Goal: Information Seeking & Learning: Find contact information

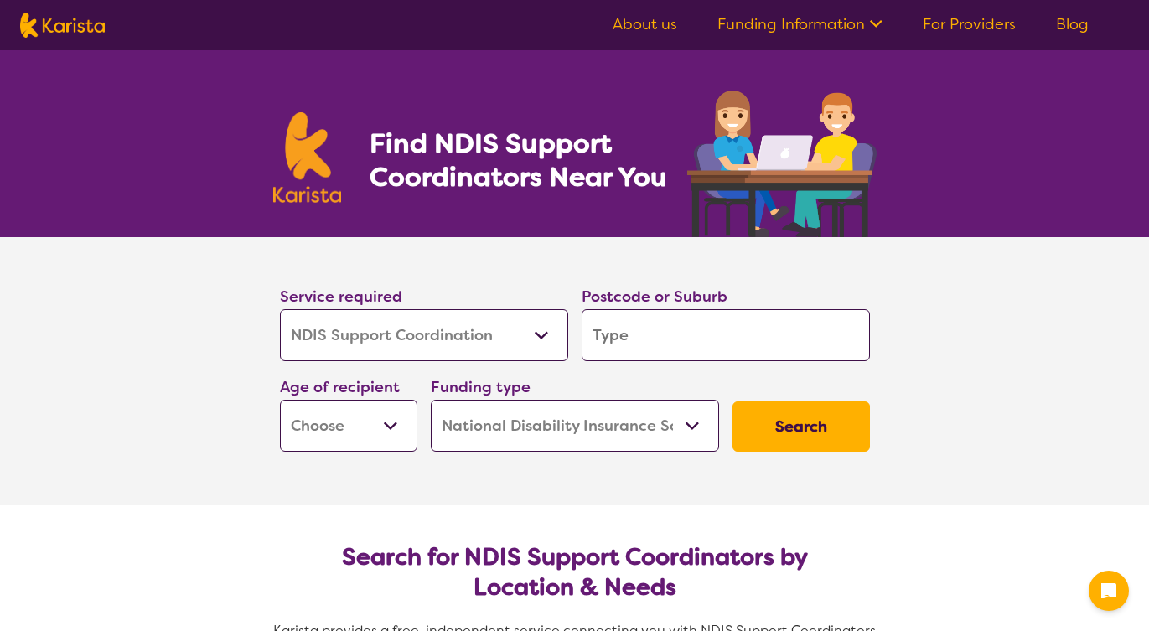
select select "NDIS Support Coordination"
select select "NDIS"
select select "NDIS Support Coordination"
select select "NDIS"
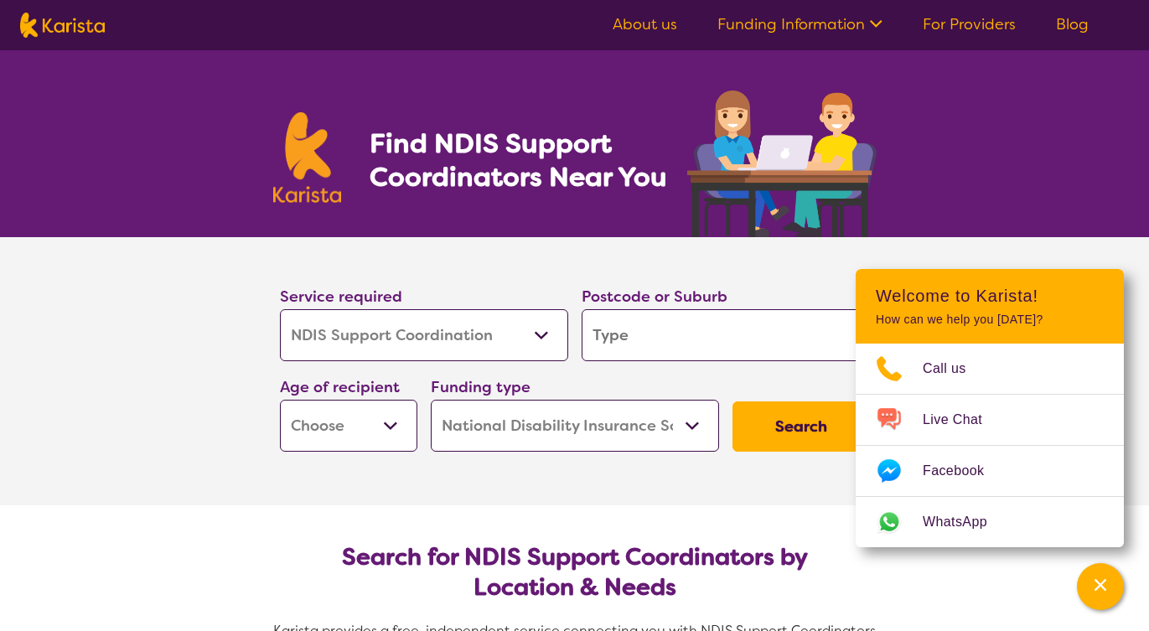
click at [661, 339] on input "search" at bounding box center [726, 335] width 288 height 52
type input "A"
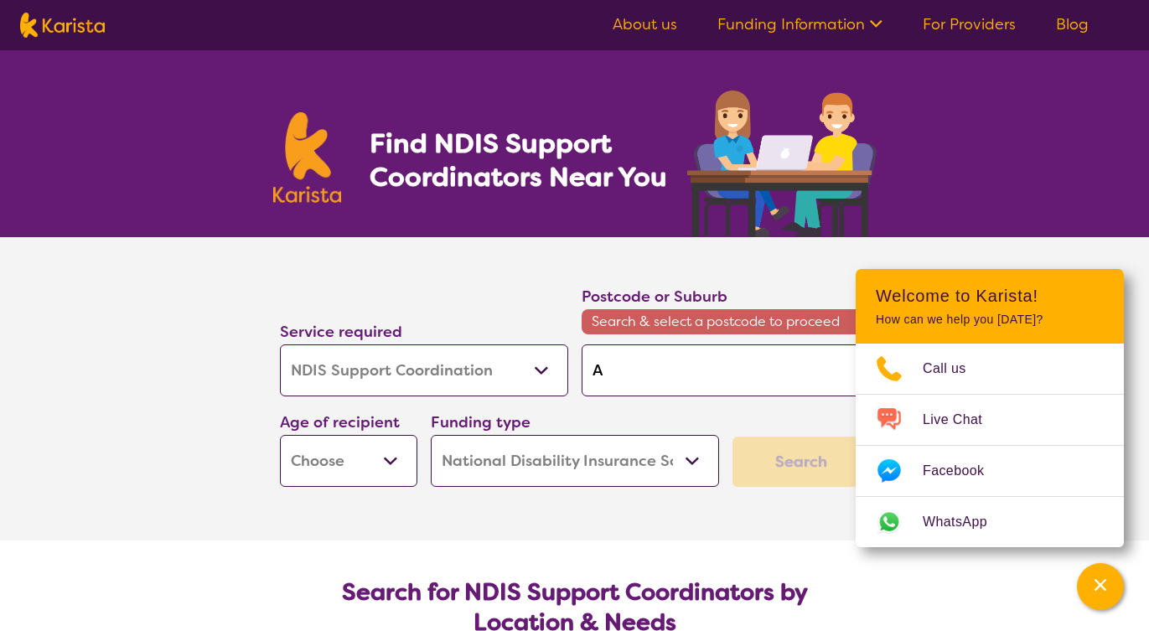
type input "Al"
type input "Ald"
type input "Alde"
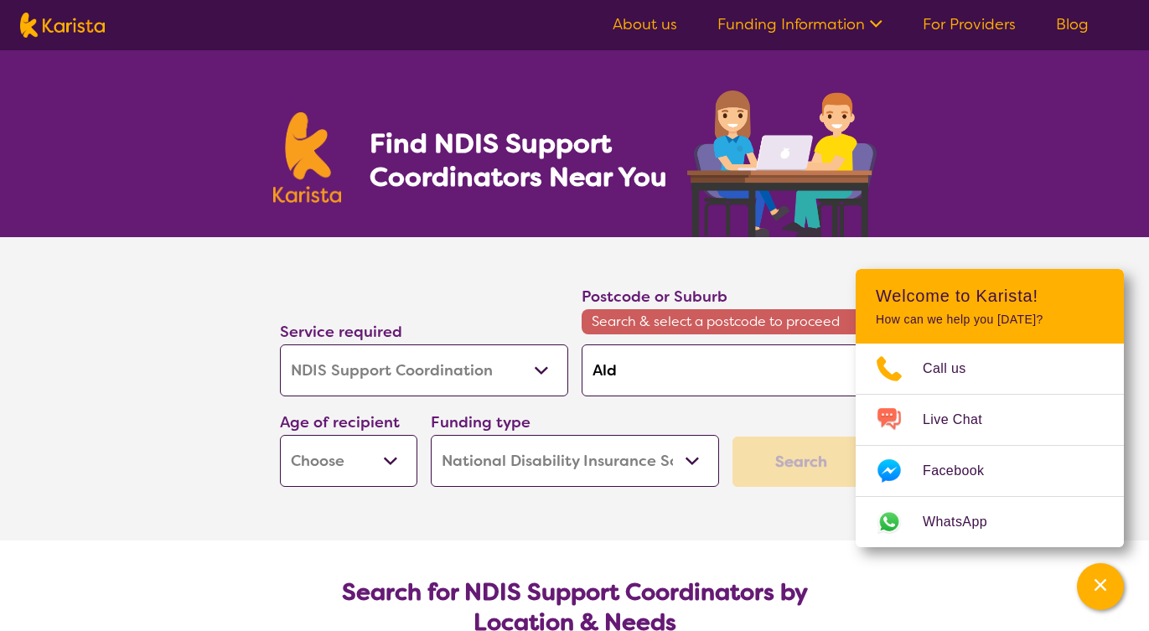
type input "Alde"
type input "Alder"
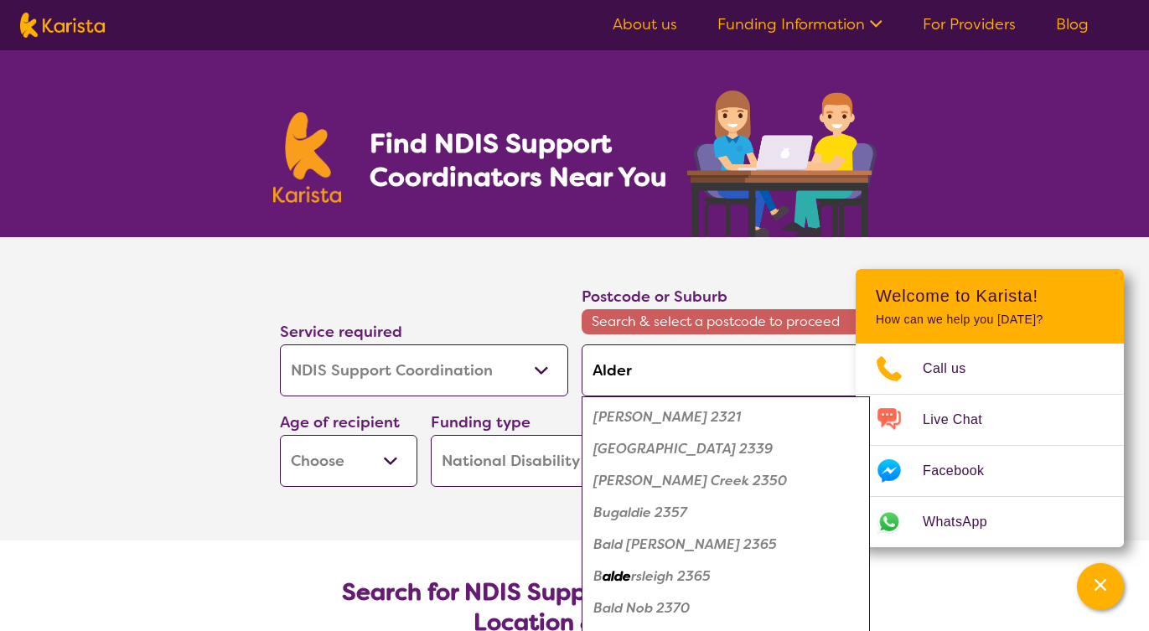
type input "Alderl"
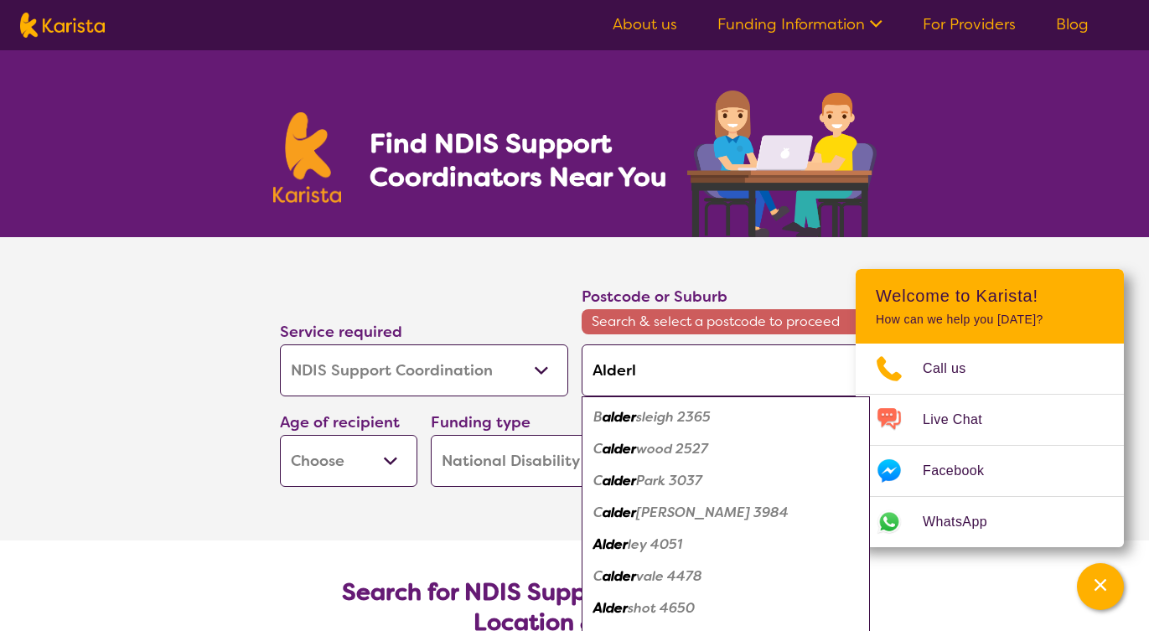
type input "Alderle"
type input "Alderley"
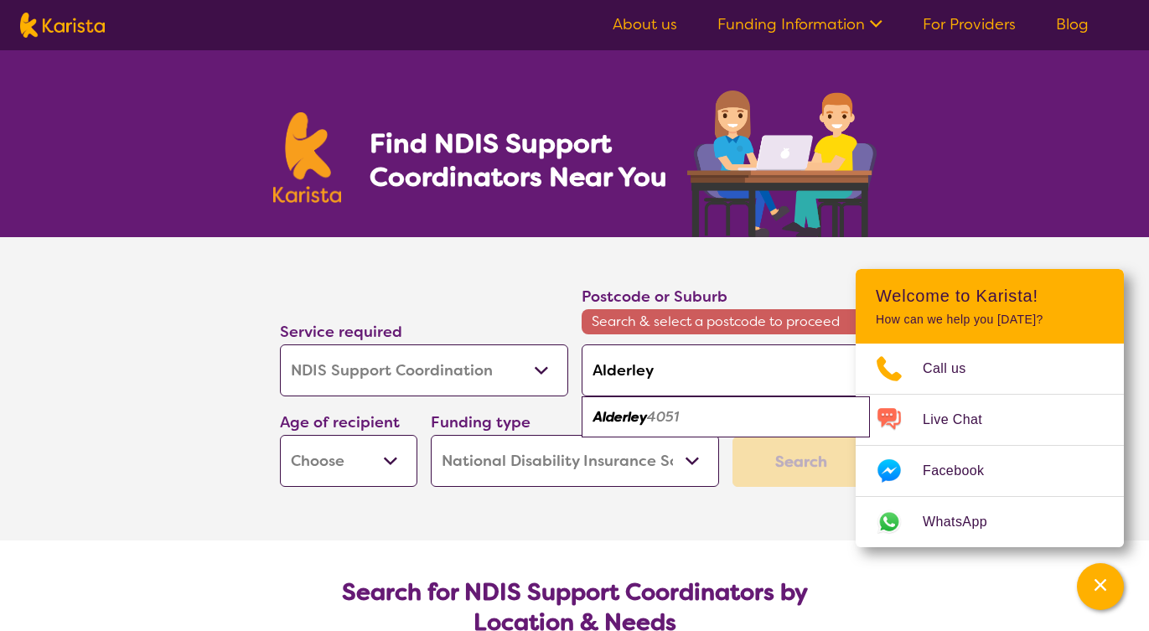
click at [679, 417] on em "4051" at bounding box center [663, 417] width 32 height 18
type input "4051"
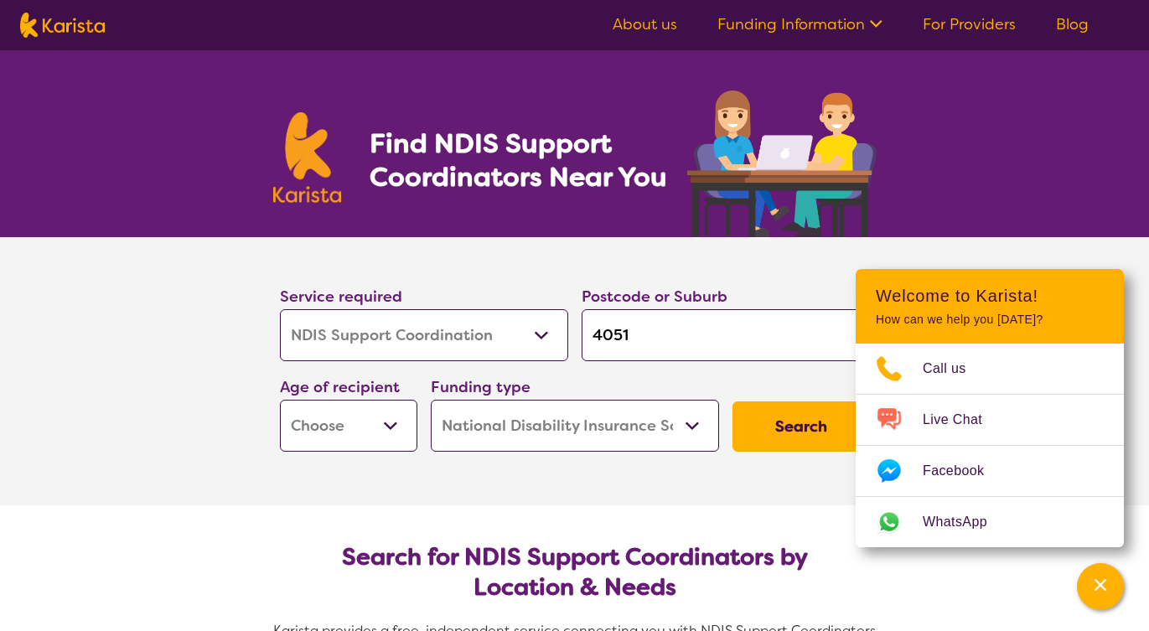
click at [790, 427] on button "Search" at bounding box center [801, 427] width 137 height 50
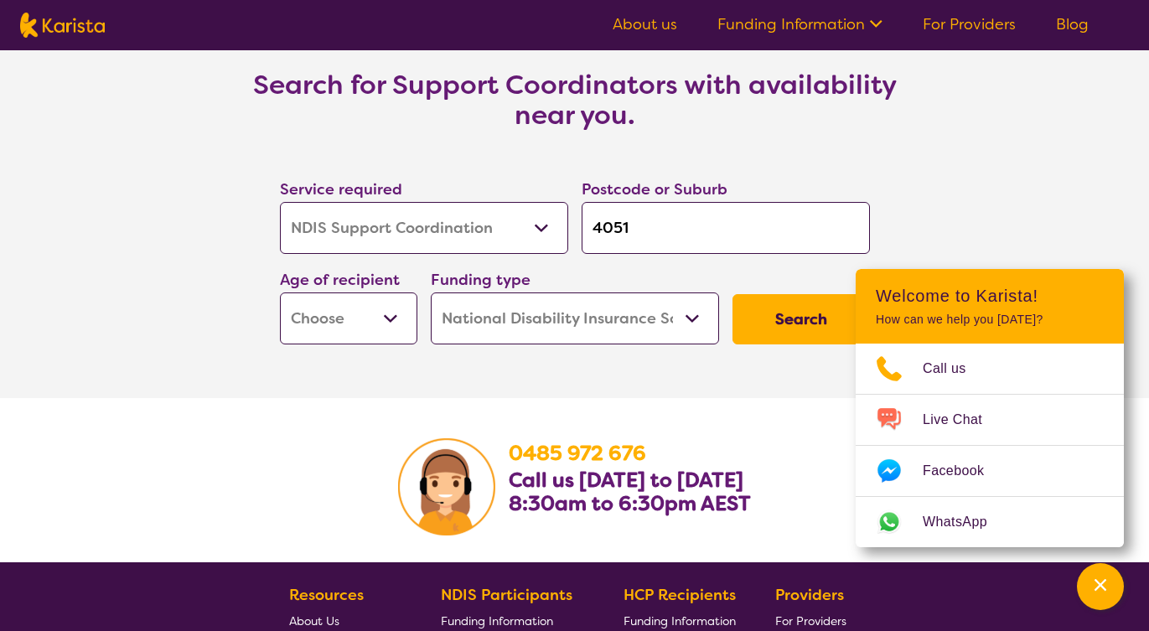
scroll to position [2918, 0]
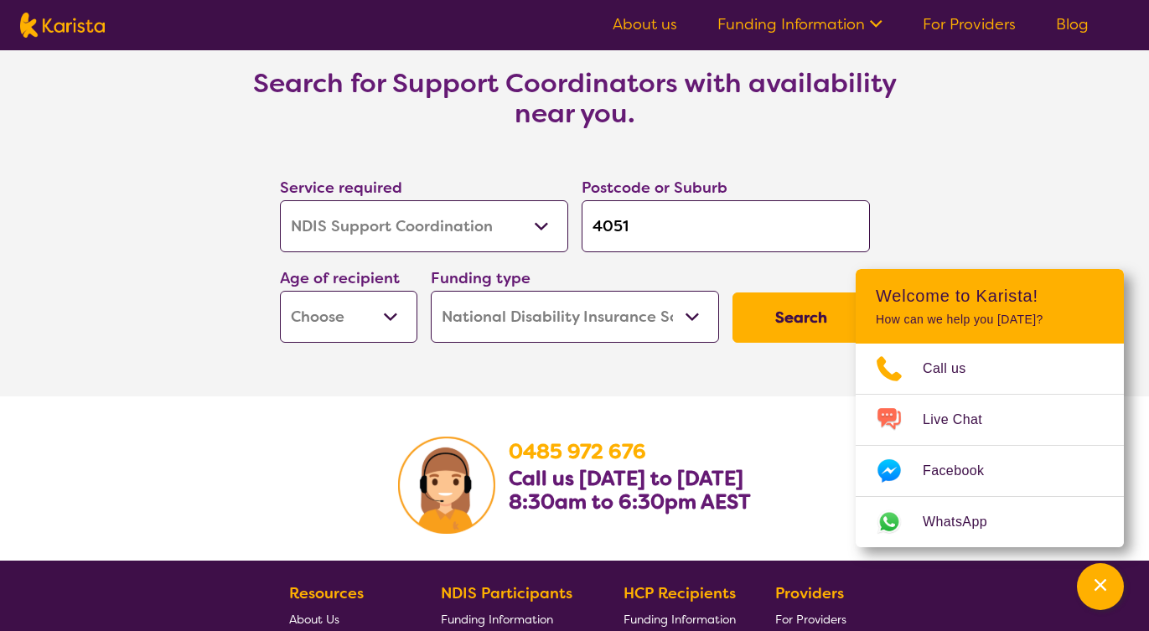
select select "AD"
click at [797, 325] on button "Search" at bounding box center [801, 318] width 137 height 50
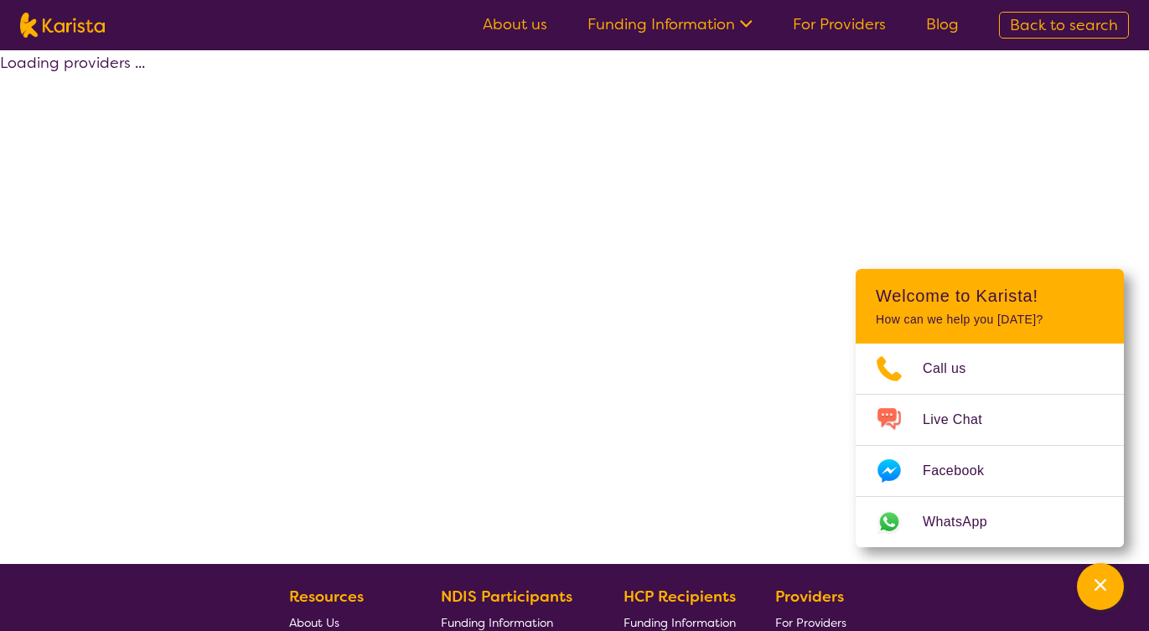
select select "by_score"
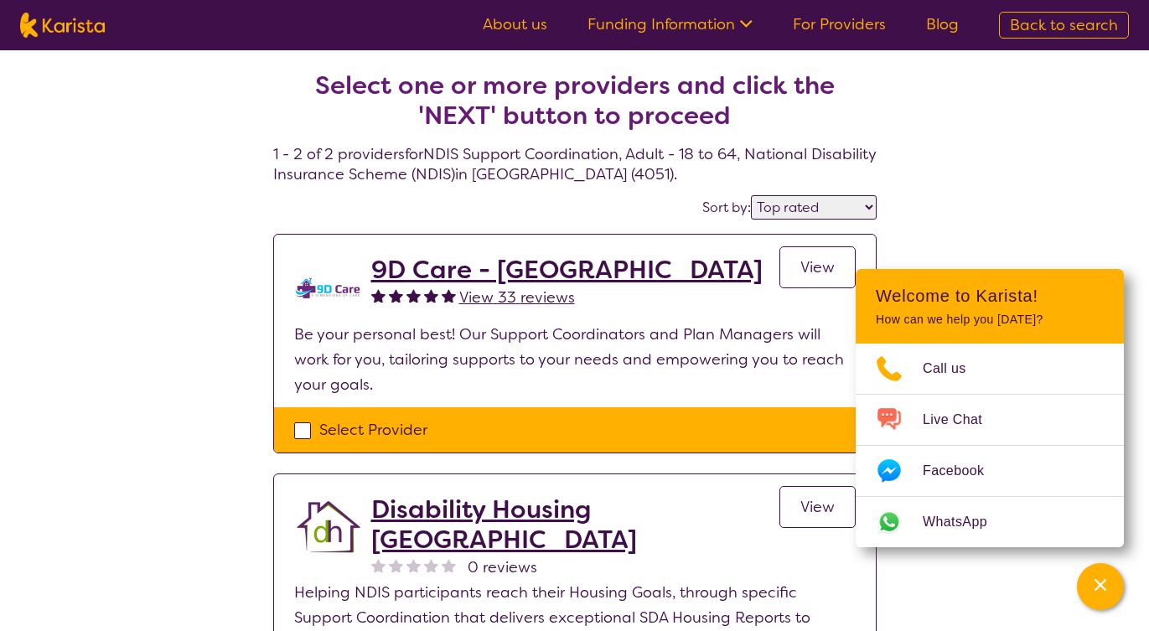
click at [182, 490] on div "Select one or more providers and click the 'NEXT' button to proceed 1 - 2 of 2 …" at bounding box center [574, 411] width 1149 height 722
click at [1107, 581] on icon "Channel Menu" at bounding box center [1100, 585] width 17 height 17
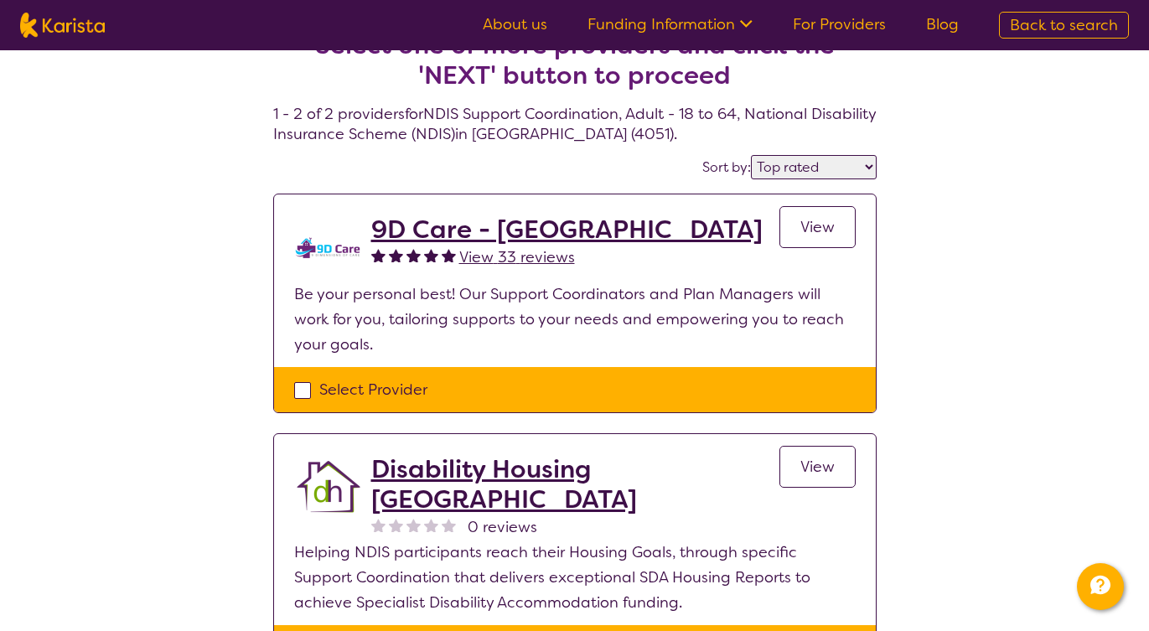
scroll to position [43, 0]
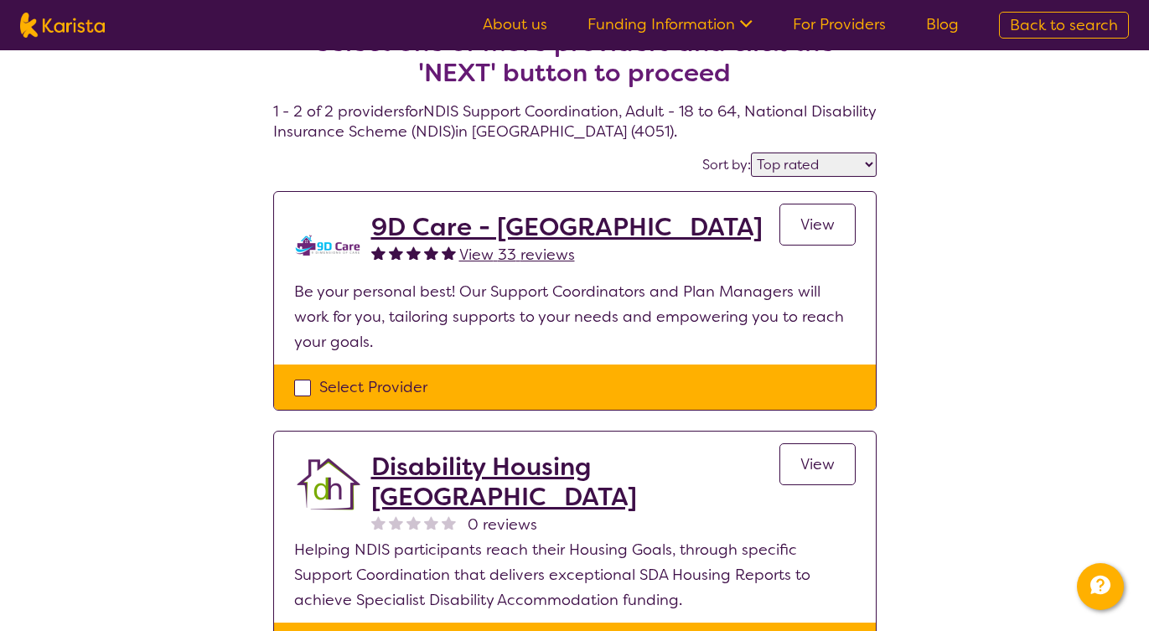
click at [464, 230] on h2 "9D Care - [GEOGRAPHIC_DATA]" at bounding box center [566, 227] width 391 height 30
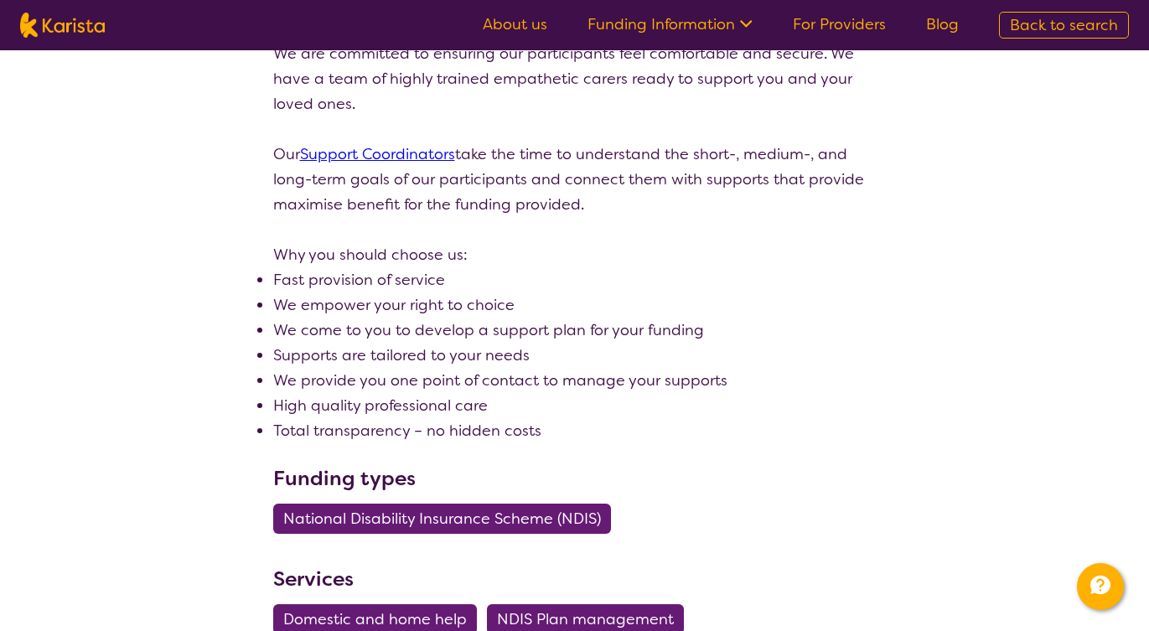
scroll to position [429, 0]
click at [376, 153] on link "Support Coordinators" at bounding box center [377, 155] width 155 height 20
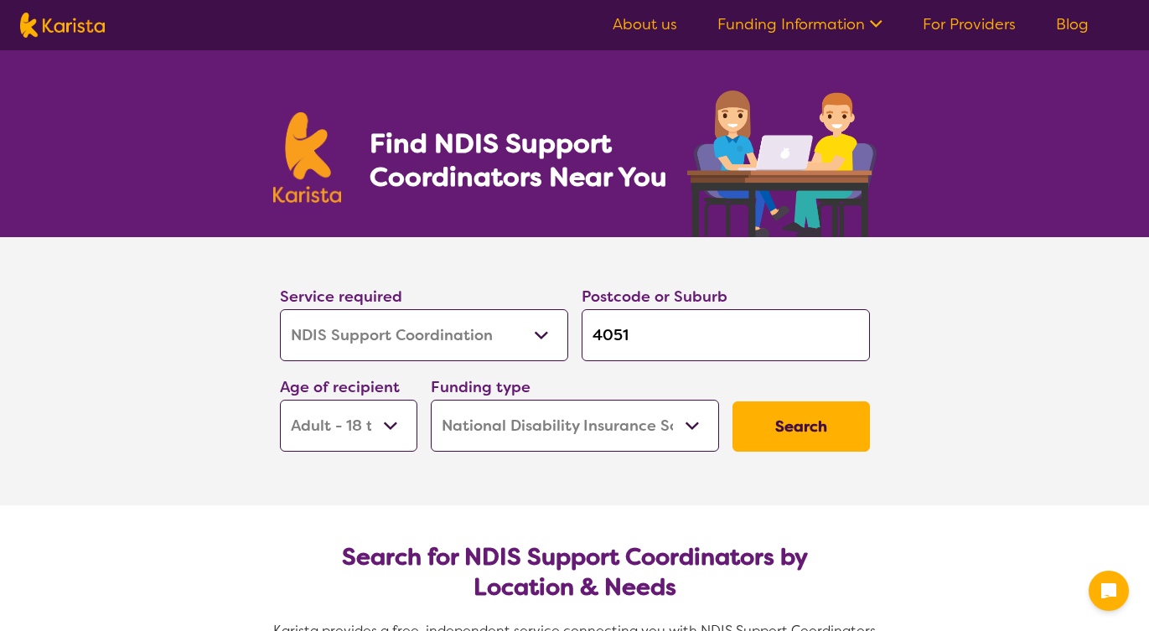
select select "NDIS Support Coordination"
select select "AD"
select select "NDIS"
select select "NDIS Support Coordination"
select select "AD"
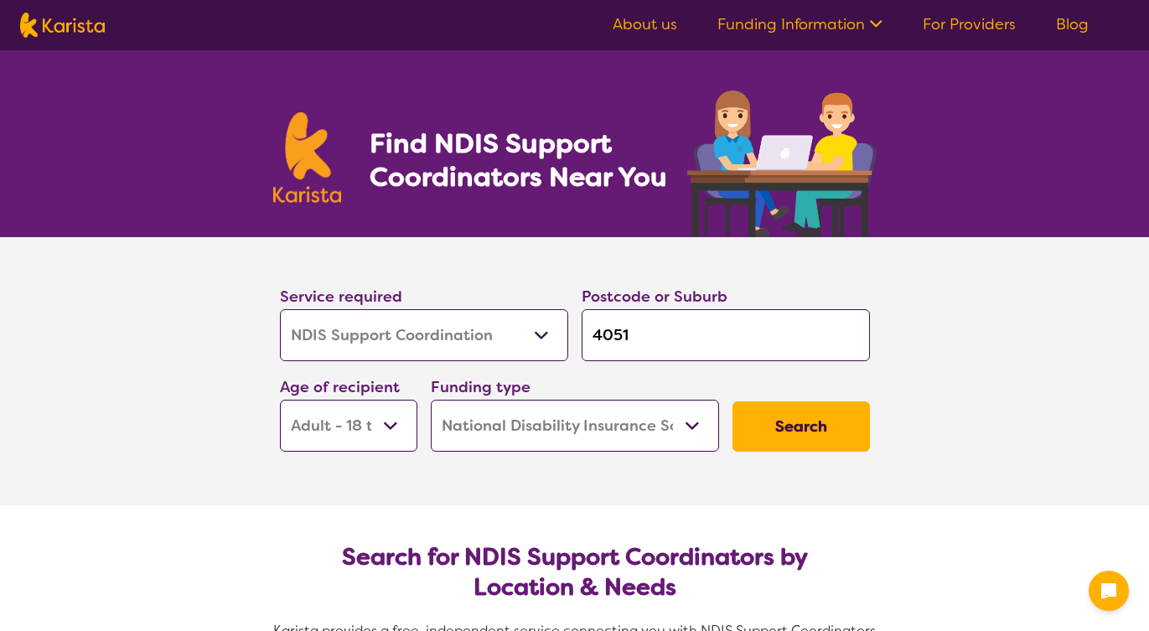
select select "NDIS"
